Goal: Task Accomplishment & Management: Manage account settings

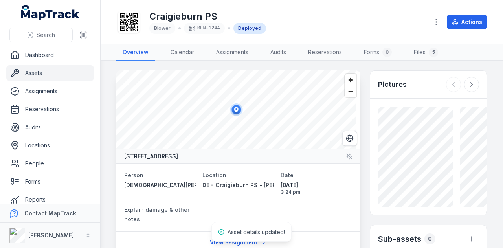
scroll to position [157, 0]
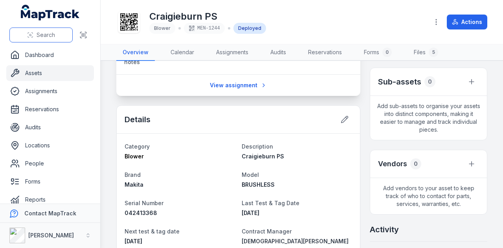
drag, startPoint x: 41, startPoint y: 45, endPoint x: 41, endPoint y: 38, distance: 6.7
click at [41, 45] on div "Search" at bounding box center [50, 35] width 100 height 24
click at [40, 35] on span "Search" at bounding box center [46, 35] width 18 height 8
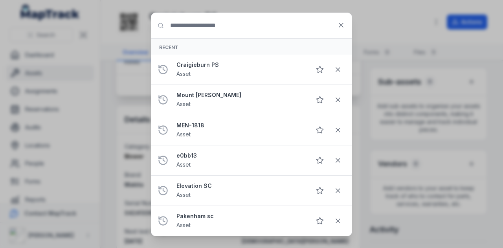
click at [212, 29] on input "Search for anything" at bounding box center [251, 25] width 201 height 25
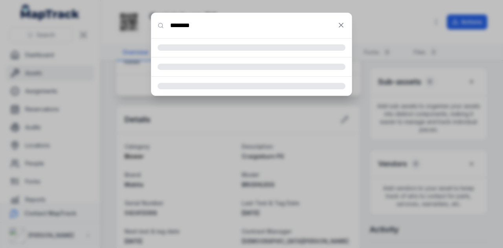
type input "********"
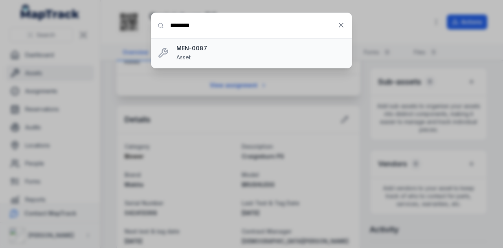
click at [171, 45] on li "MEN-0087 Asset" at bounding box center [251, 53] width 201 height 30
click at [182, 53] on div "MEN-0087 Asset" at bounding box center [261, 52] width 169 height 17
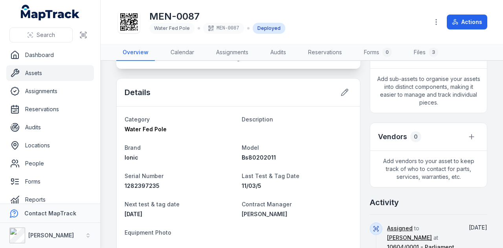
scroll to position [197, 0]
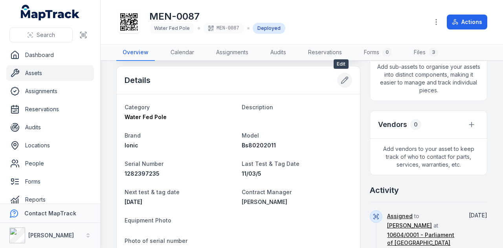
click at [341, 80] on icon at bounding box center [345, 80] width 8 height 8
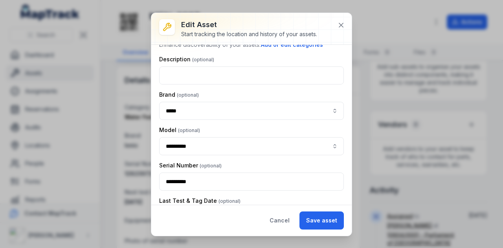
scroll to position [118, 0]
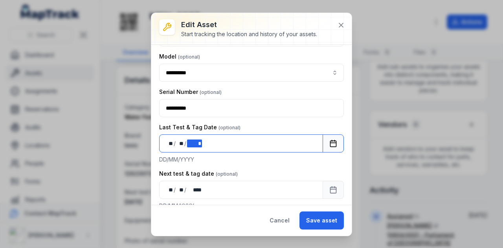
click at [201, 142] on div "**** *" at bounding box center [194, 144] width 15 height 8
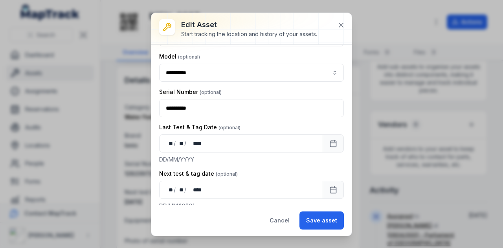
click at [334, 218] on button "Save asset" at bounding box center [322, 221] width 44 height 18
